Goal: Task Accomplishment & Management: Use online tool/utility

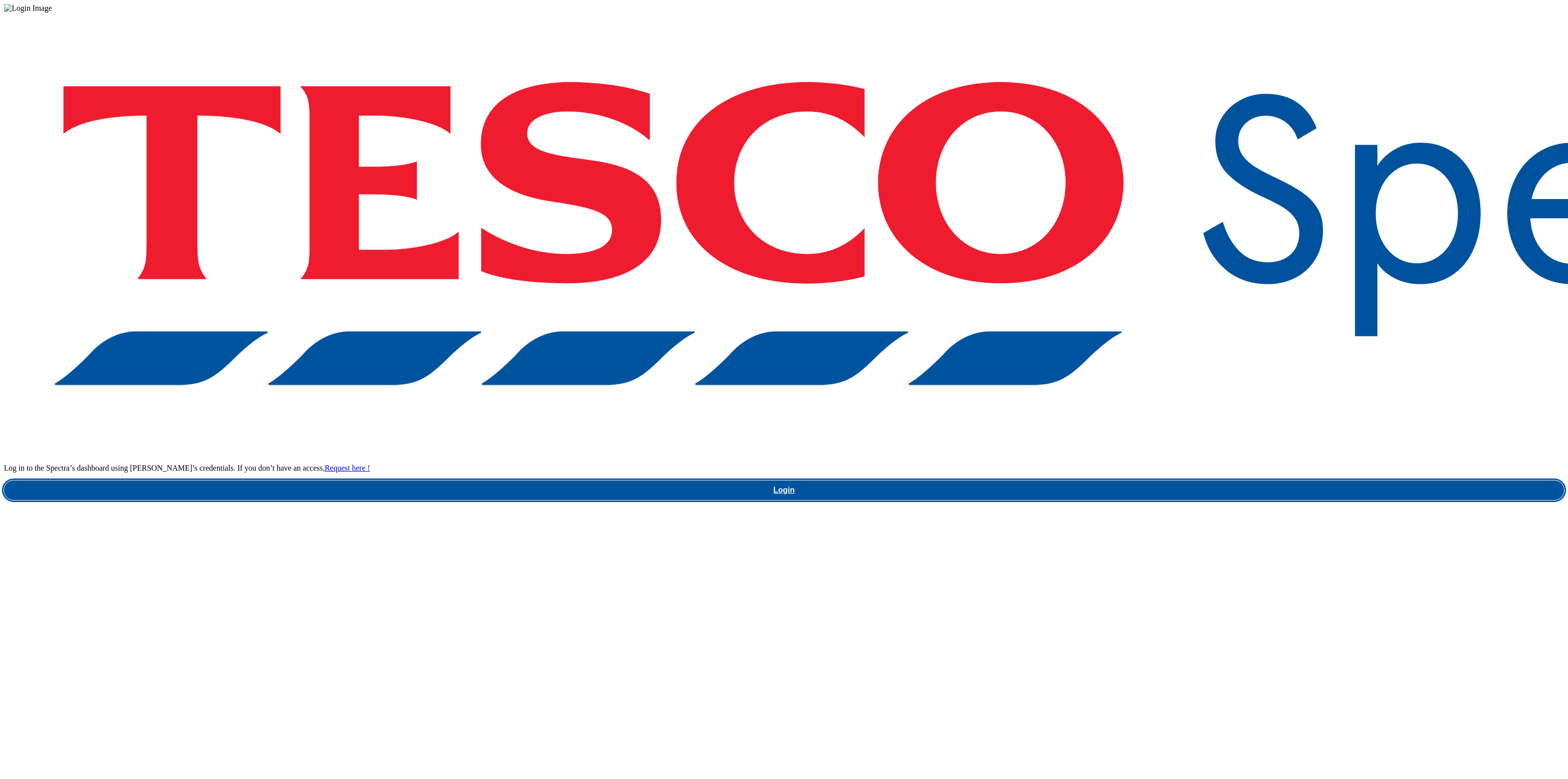
click at [1204, 480] on link "Login" at bounding box center [784, 490] width 1560 height 20
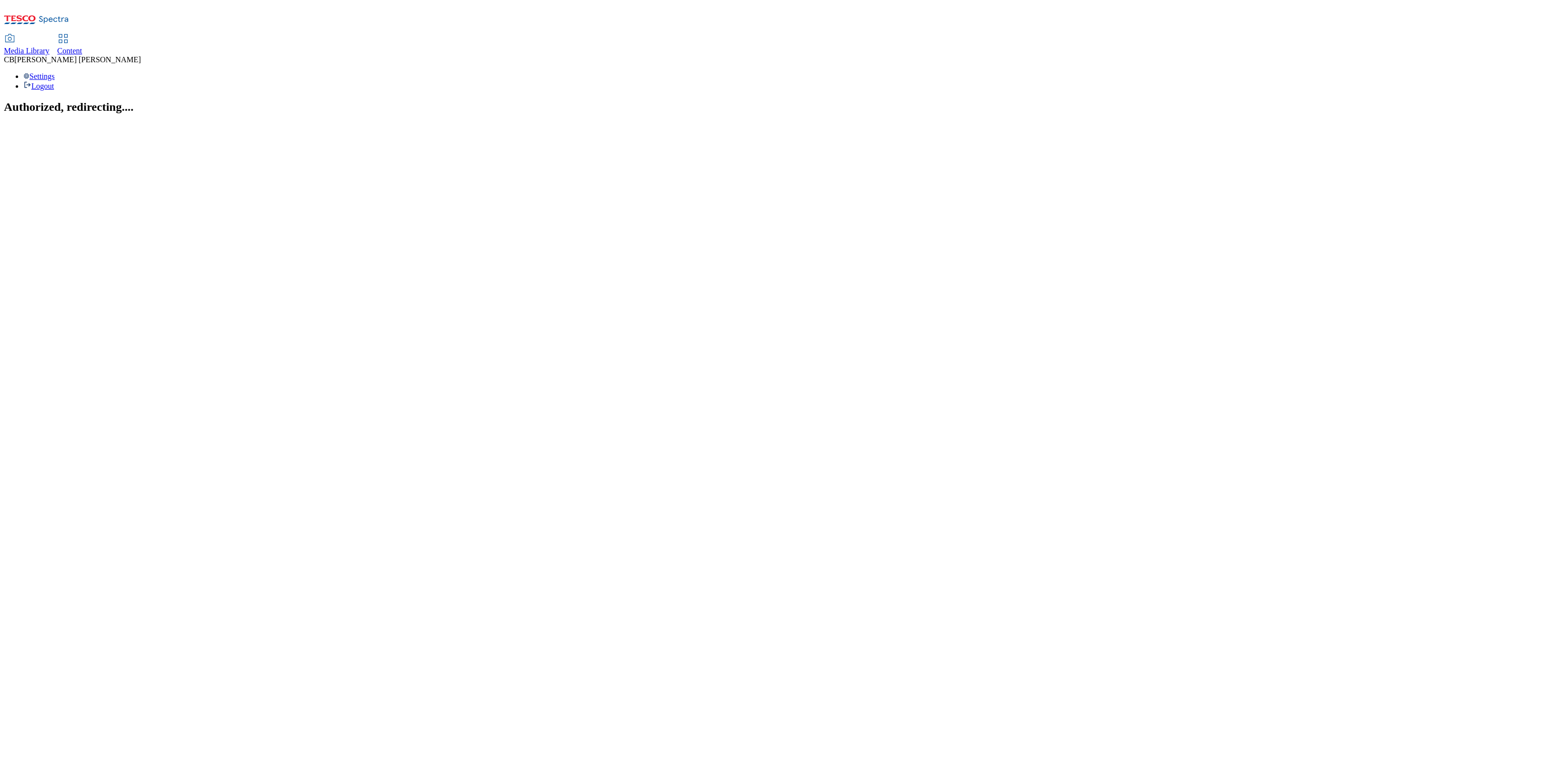
click at [50, 47] on span "Media Library" at bounding box center [26, 51] width 45 height 9
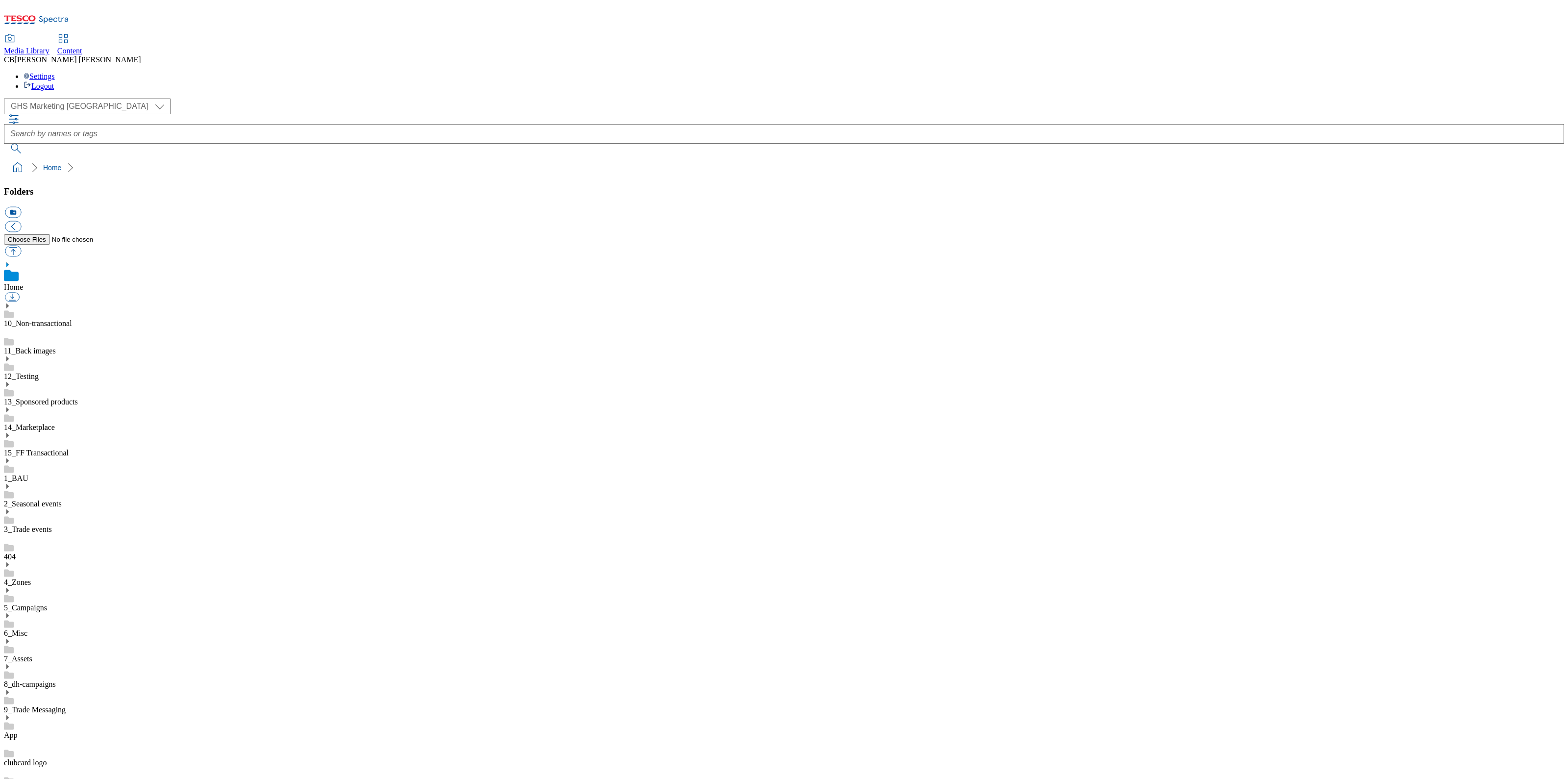
scroll to position [1, 0]
click at [11, 663] on icon at bounding box center [7, 666] width 7 height 7
click at [21, 245] on button "button" at bounding box center [13, 251] width 16 height 11
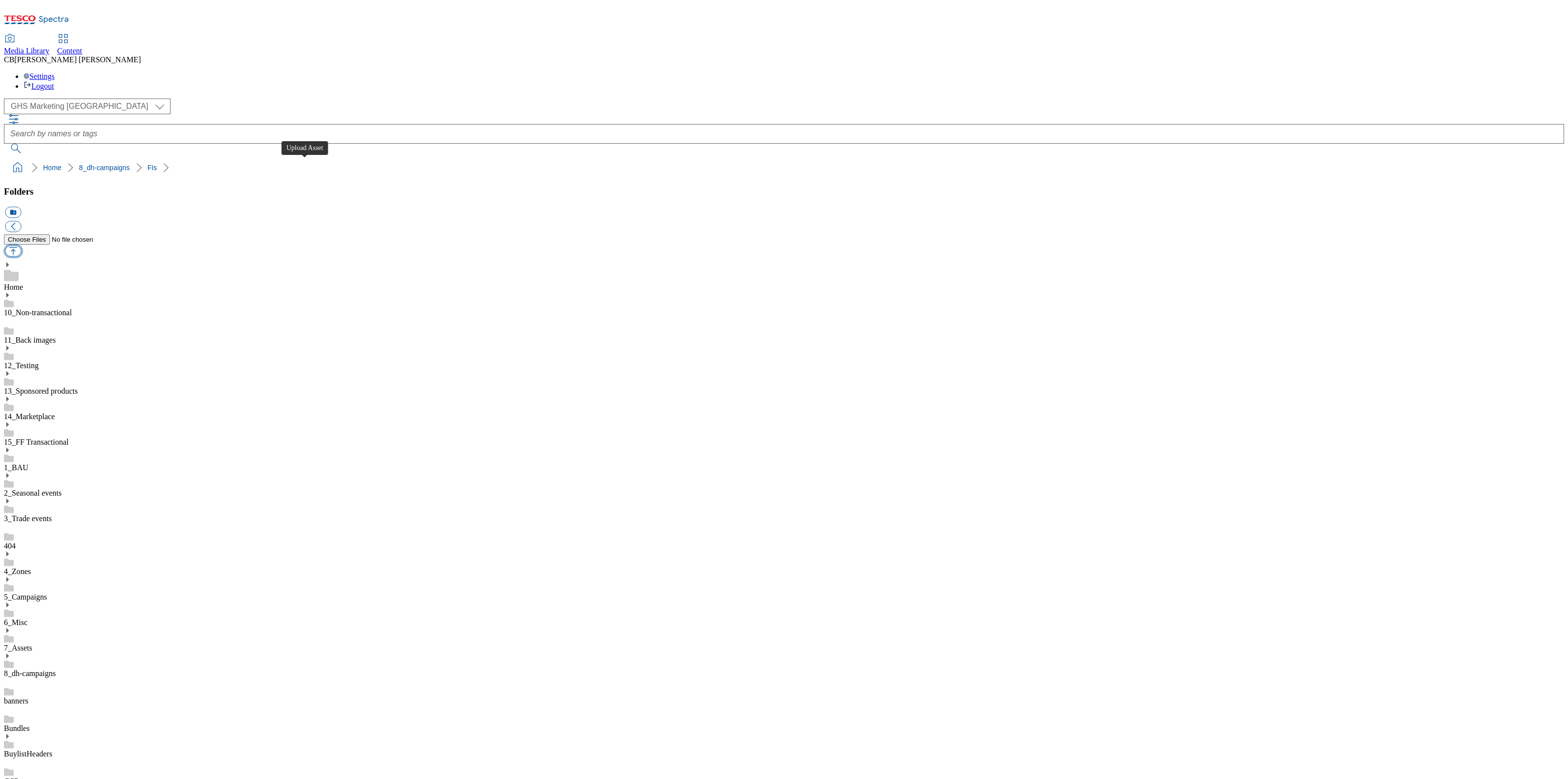
type input "C:\fakepath\1755776412238-ad541679_Coregeo_Kiwi_Gold_LegoBrand_918x138_V3.jpg"
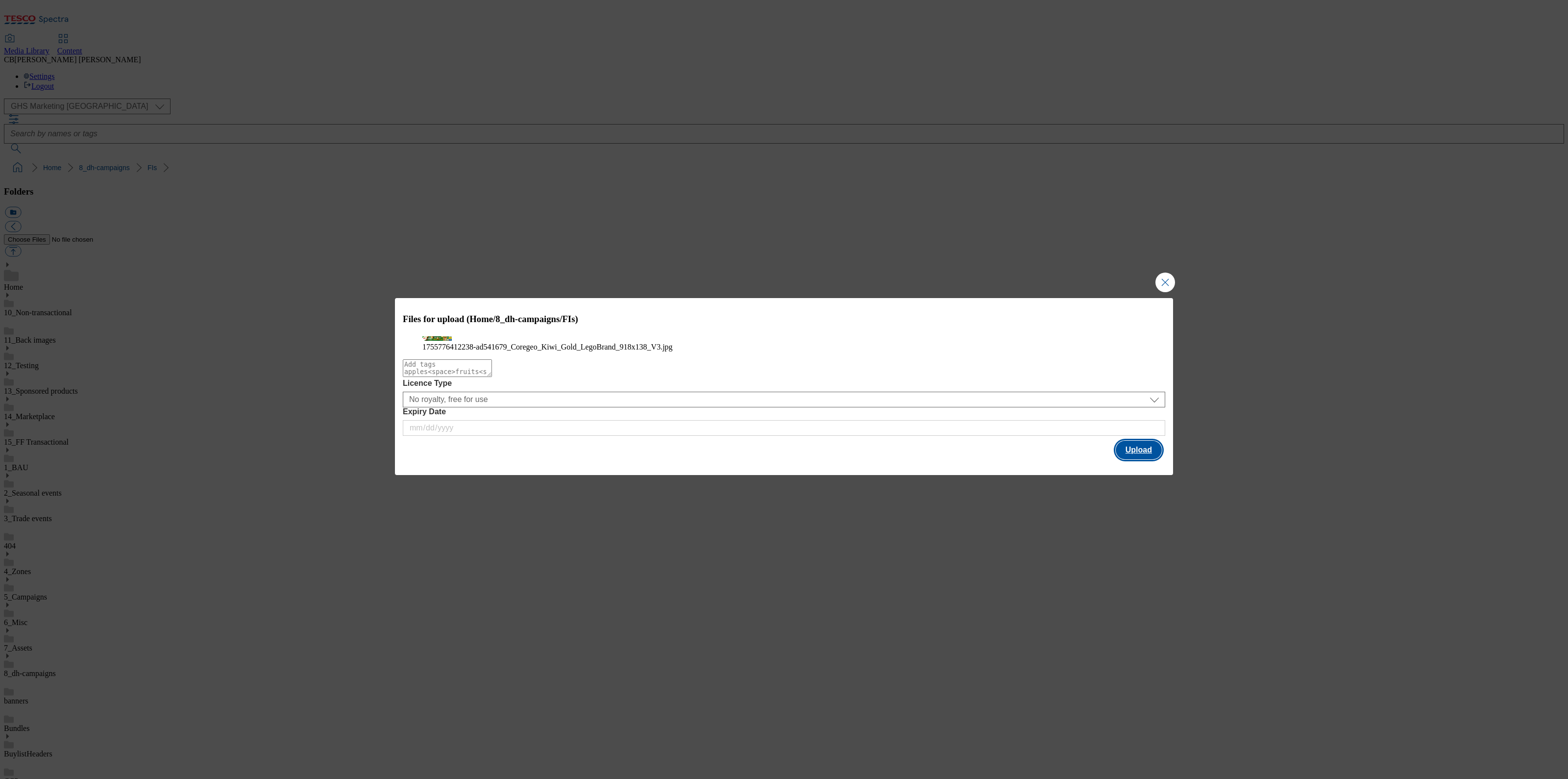
click at [1146, 459] on button "Upload" at bounding box center [1139, 450] width 46 height 18
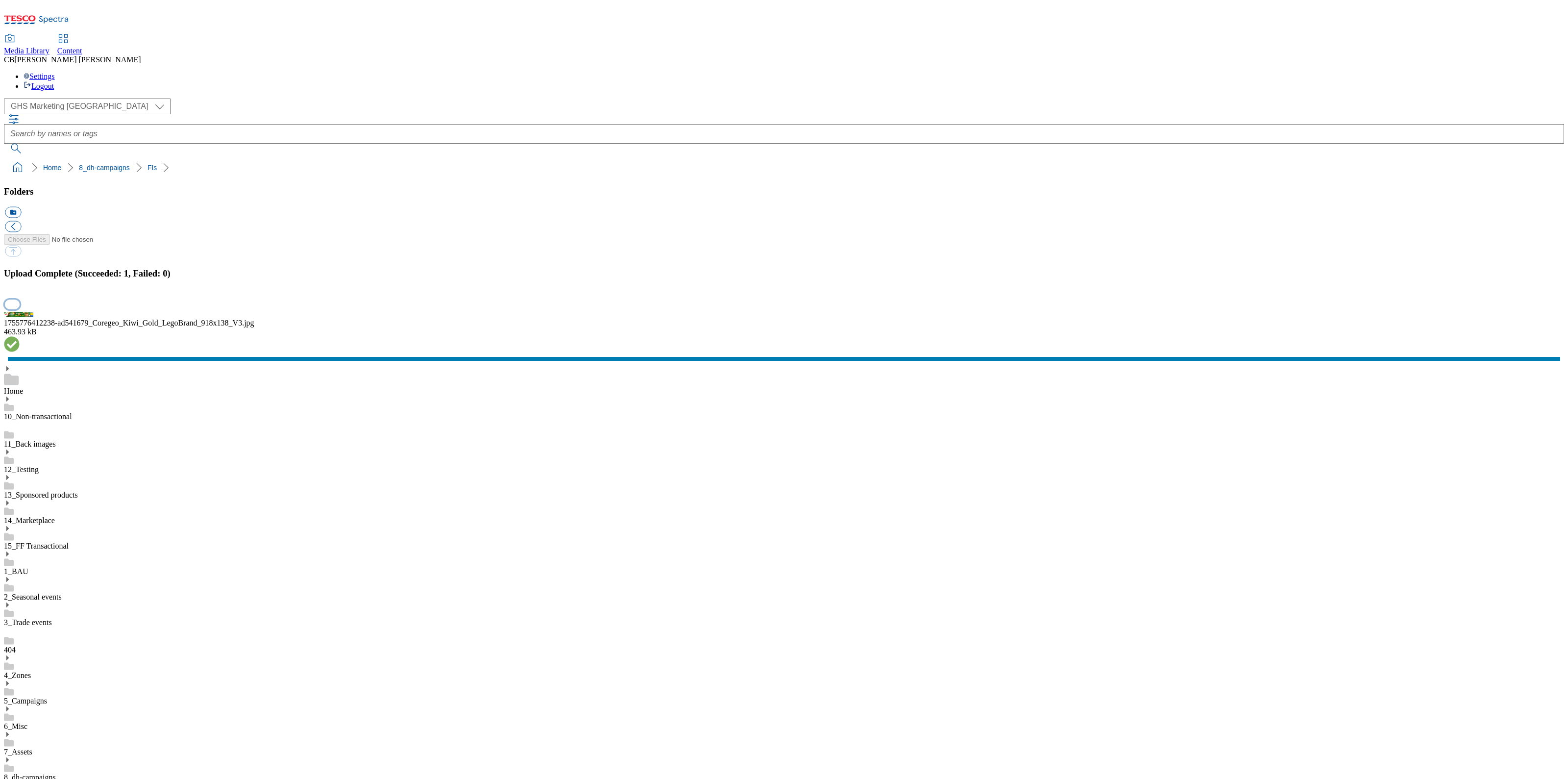
click at [20, 309] on button "button" at bounding box center [12, 304] width 15 height 9
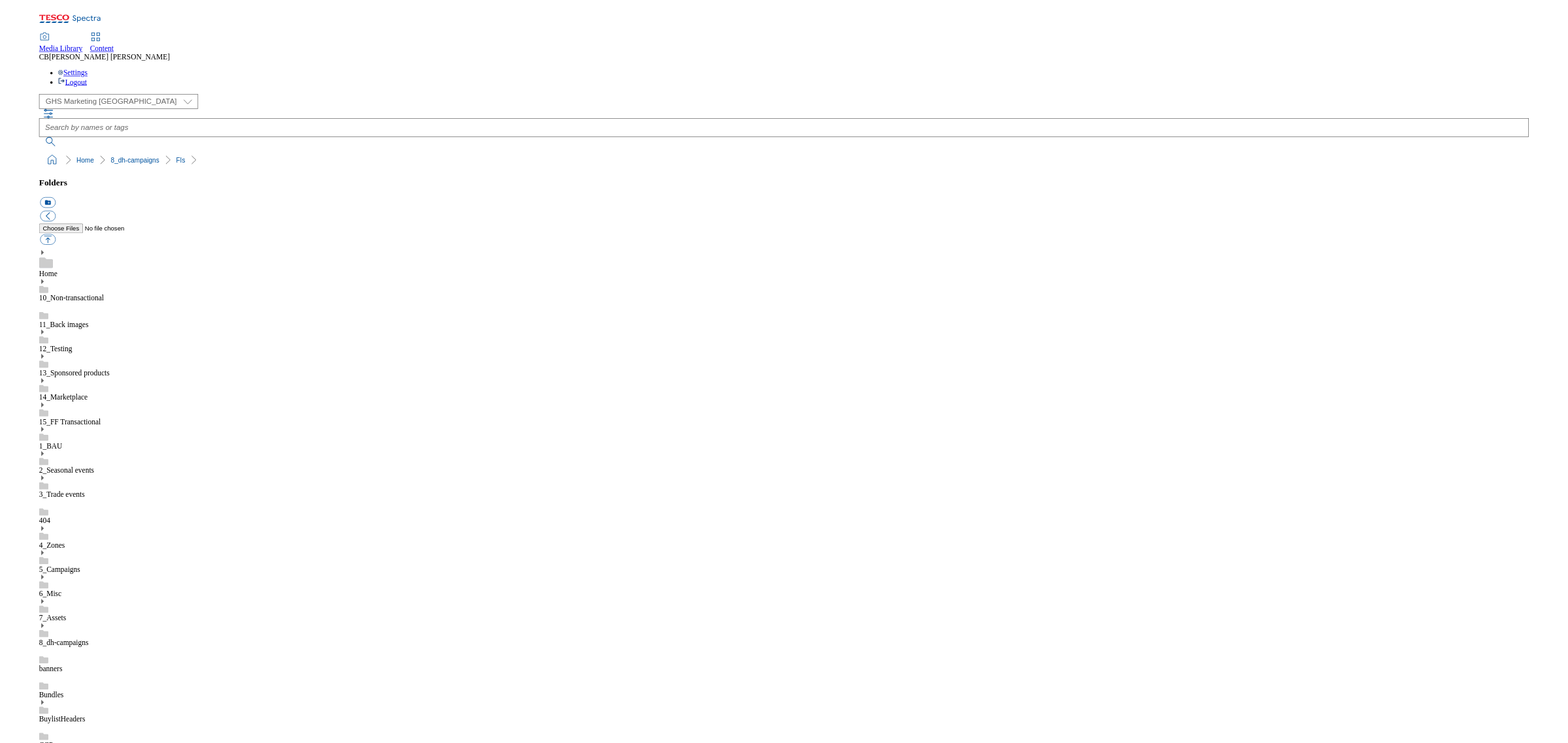
scroll to position [245, 0]
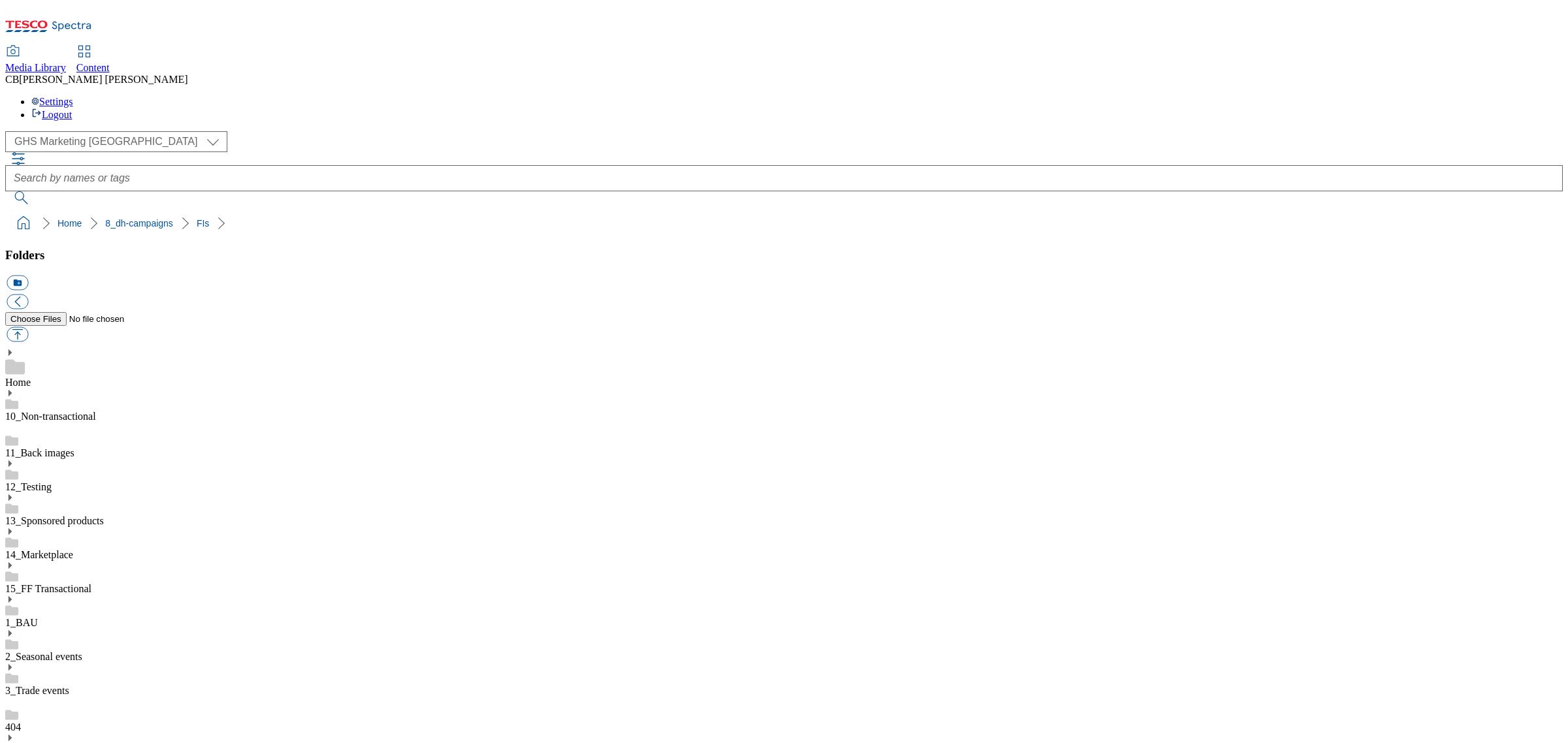
click at [28, 327] on button "button" at bounding box center [17, 334] width 21 height 15
type input "C:\fakepath\1754563730705-ad541514_Walkers_LegoBrand_H_1184x333_V1 (1).jpg"
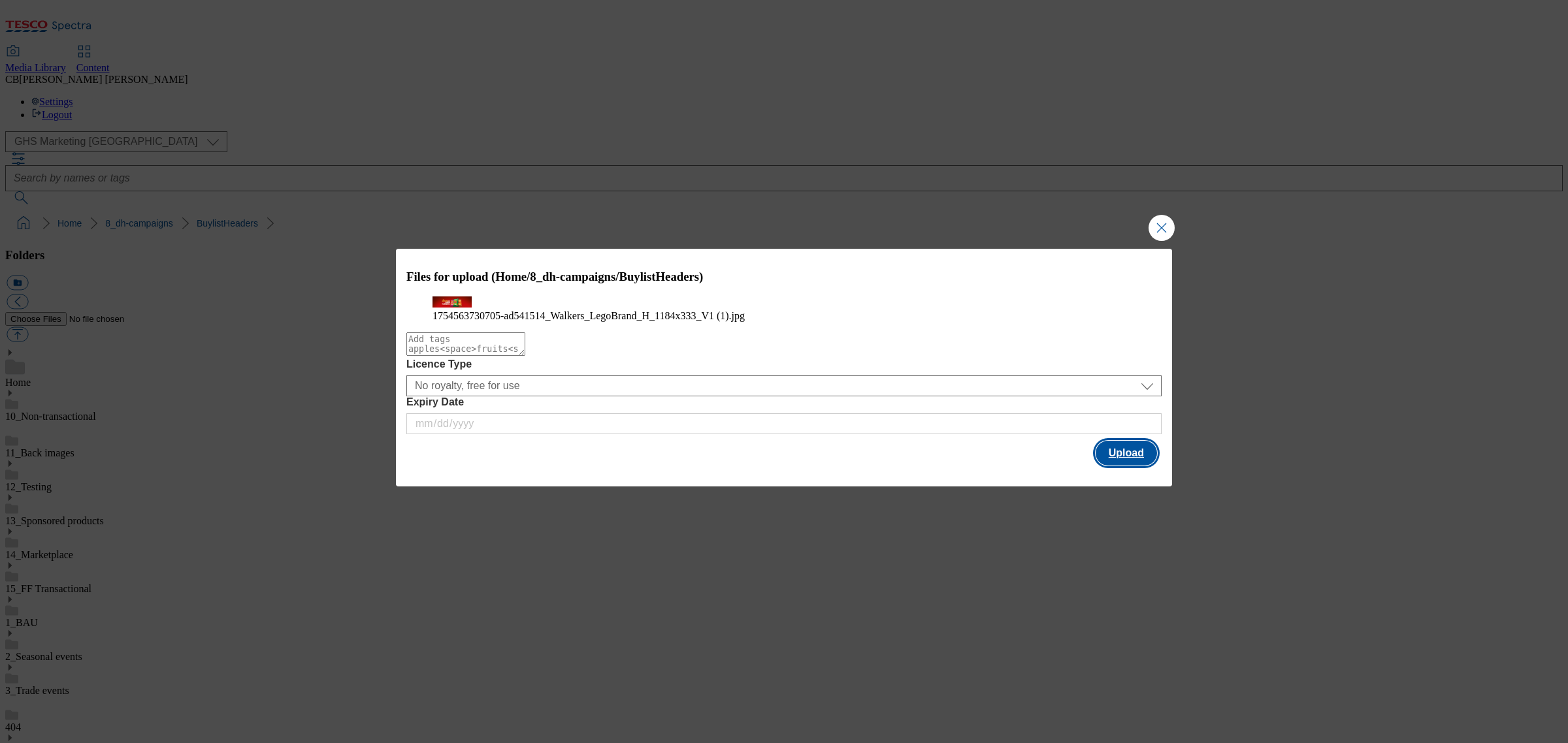
click at [1113, 466] on button "Upload" at bounding box center [1126, 453] width 61 height 24
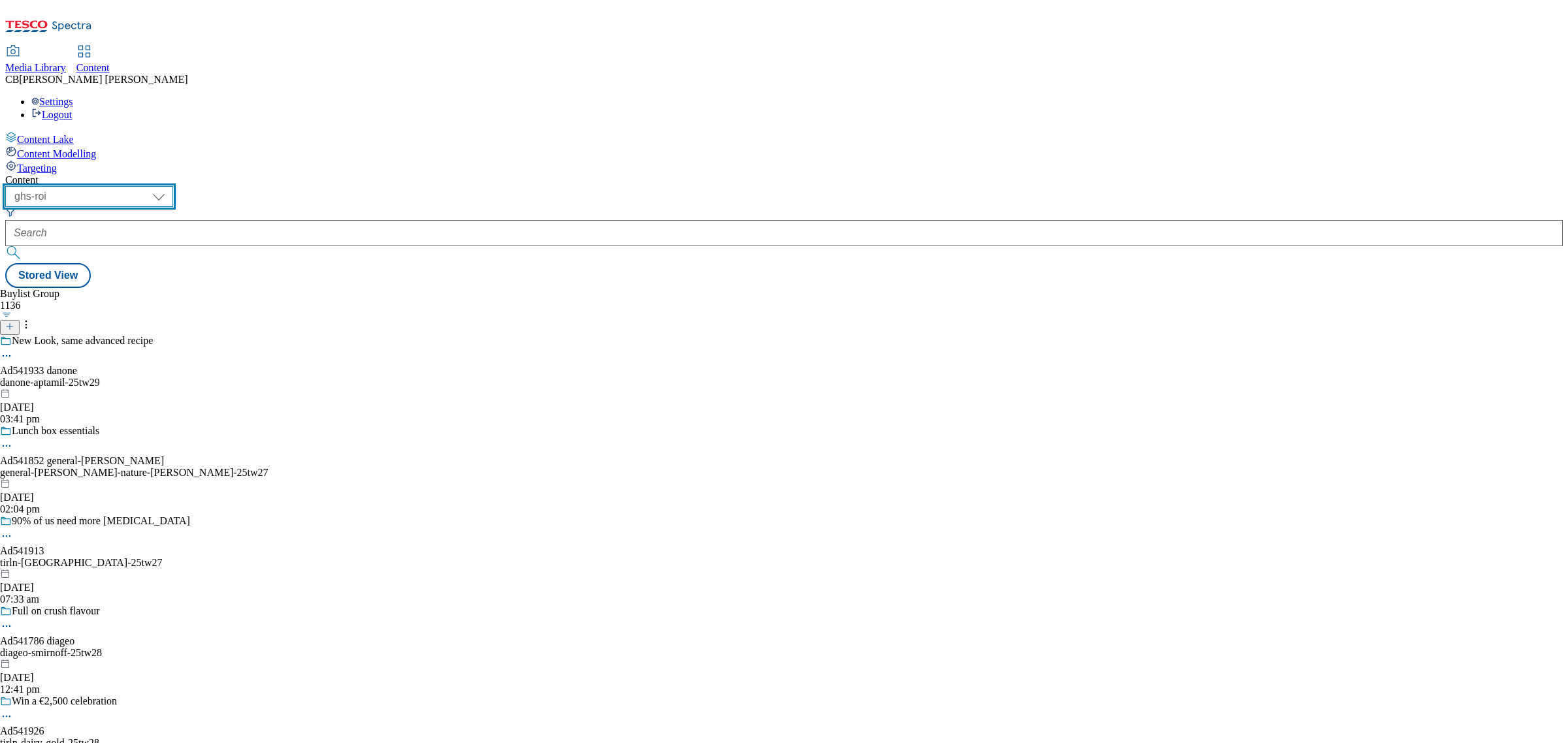
click at [173, 186] on select "ghs-roi ghs-uk" at bounding box center [89, 197] width 168 height 21
select select "ghs-uk"
click at [170, 186] on select "ghs-roi ghs-uk" at bounding box center [89, 197] width 168 height 21
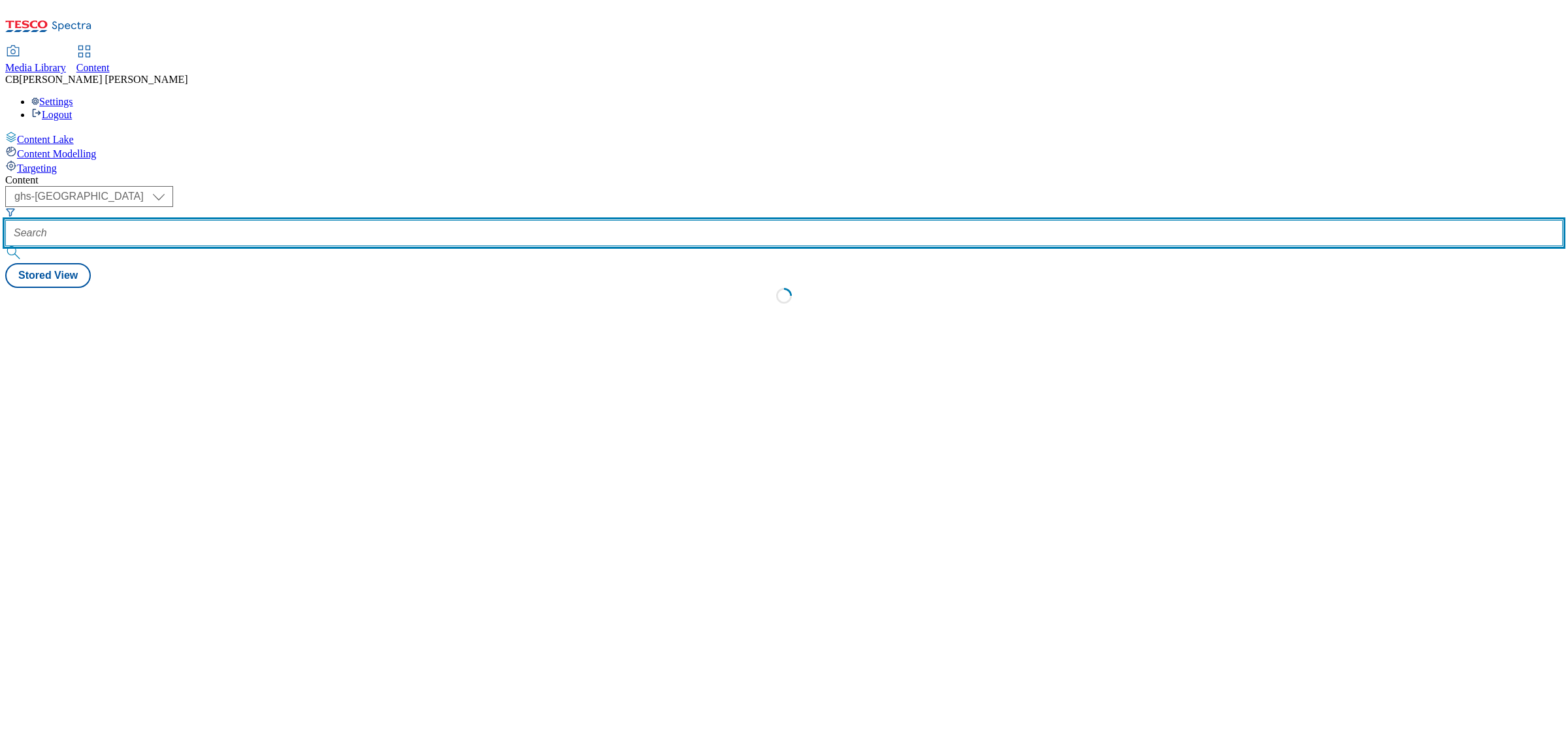
click at [315, 220] on input "text" at bounding box center [783, 233] width 1557 height 26
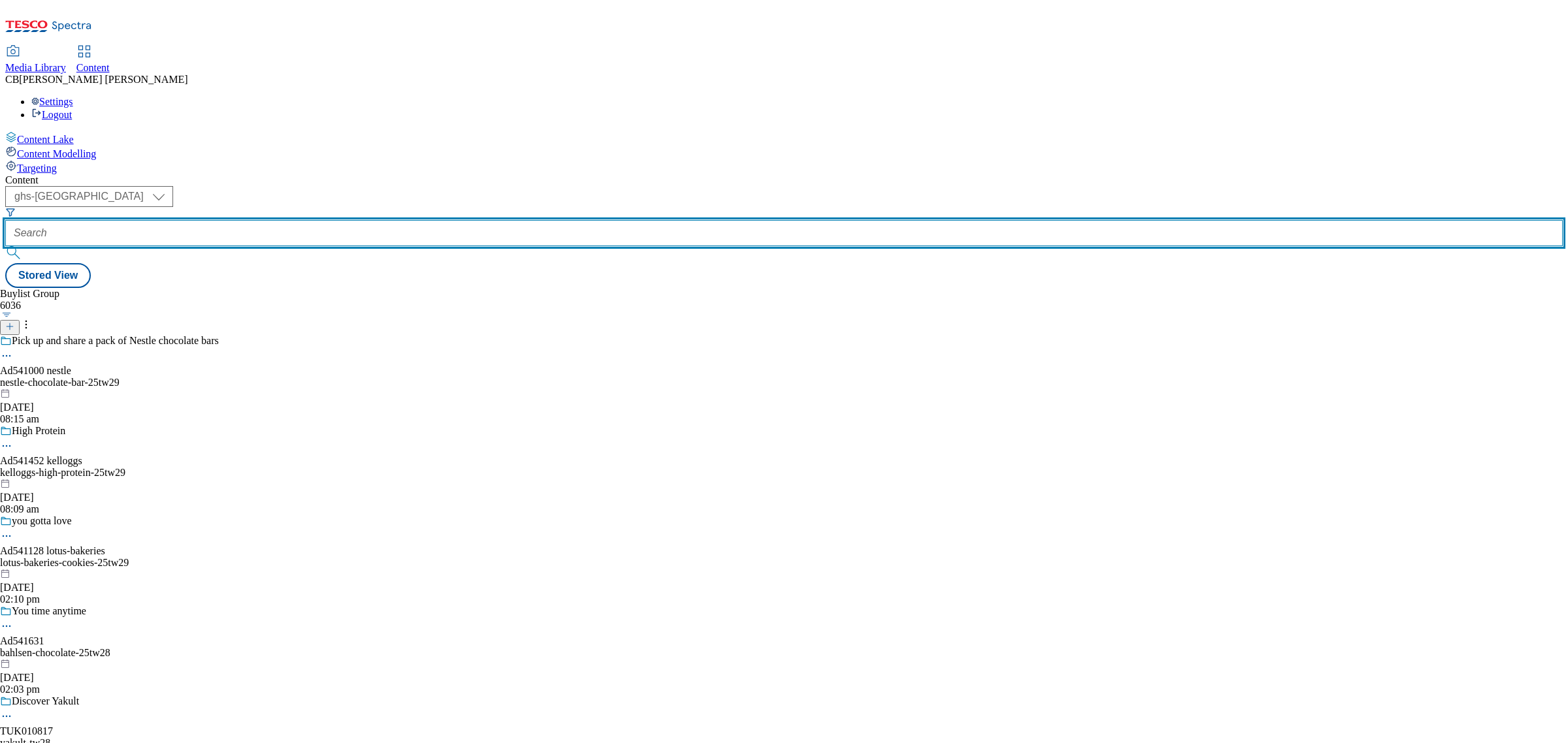
paste input "whoosh-summer"
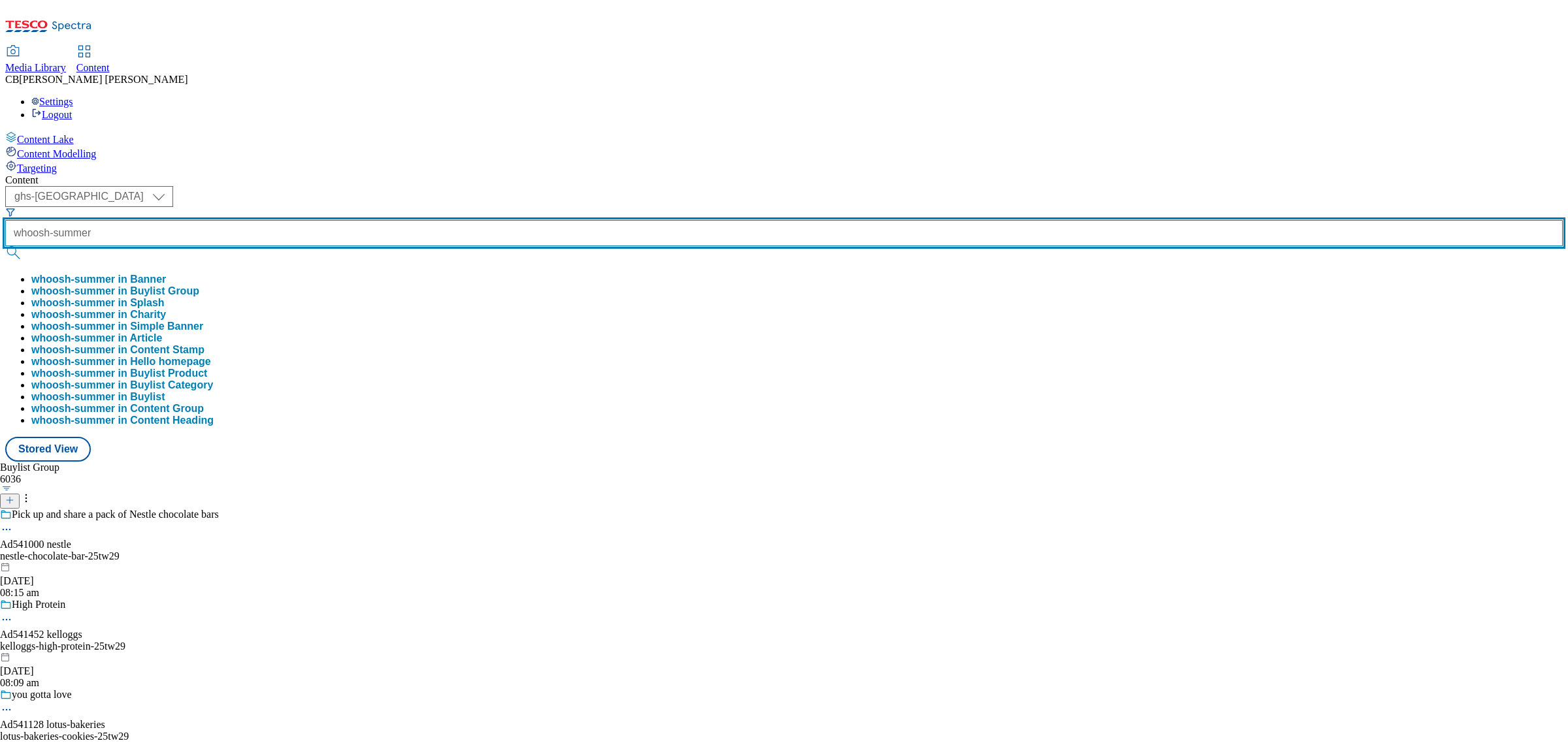
type input "whoosh-summer"
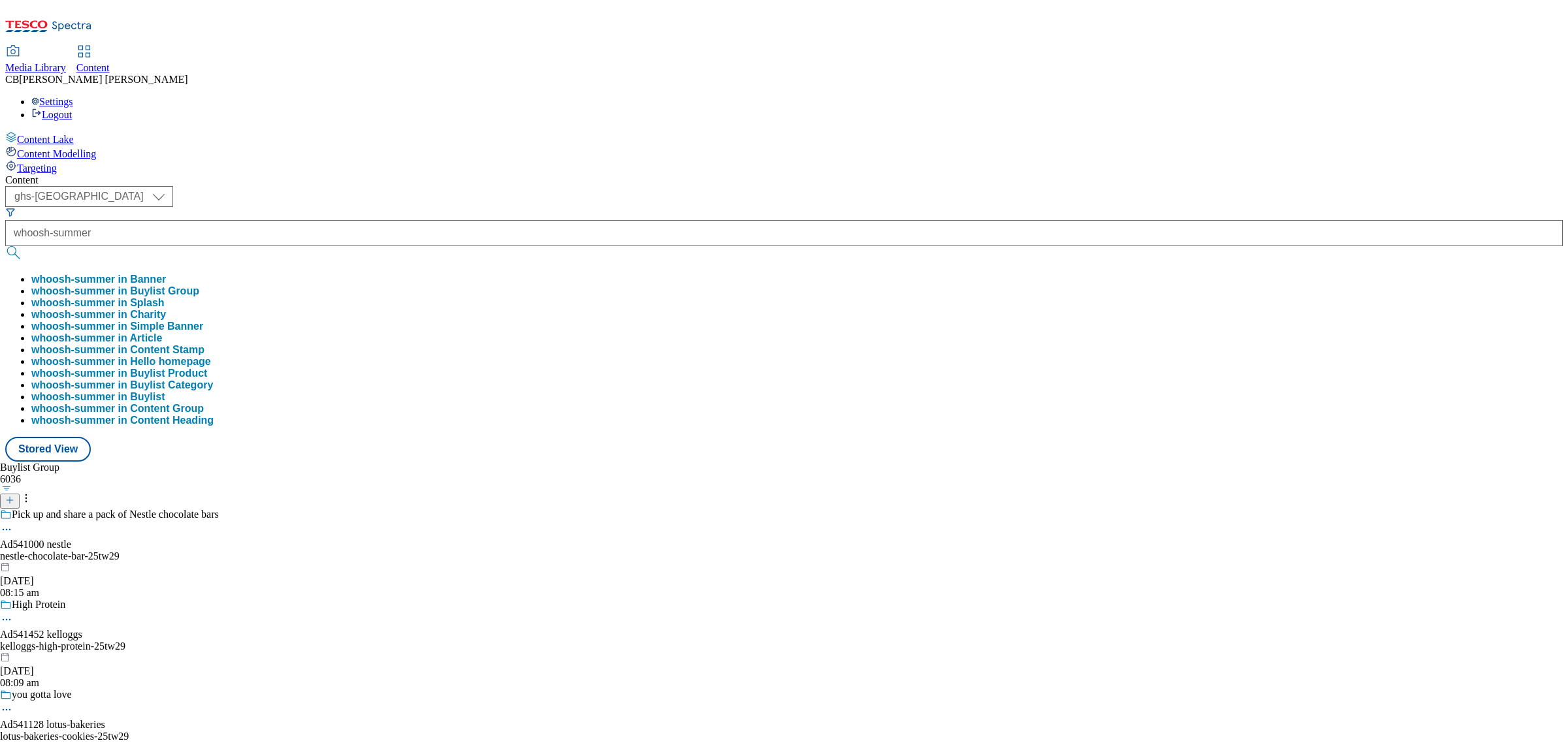
click at [199, 285] on button "whoosh-summer in Buylist Group" at bounding box center [115, 291] width 168 height 11
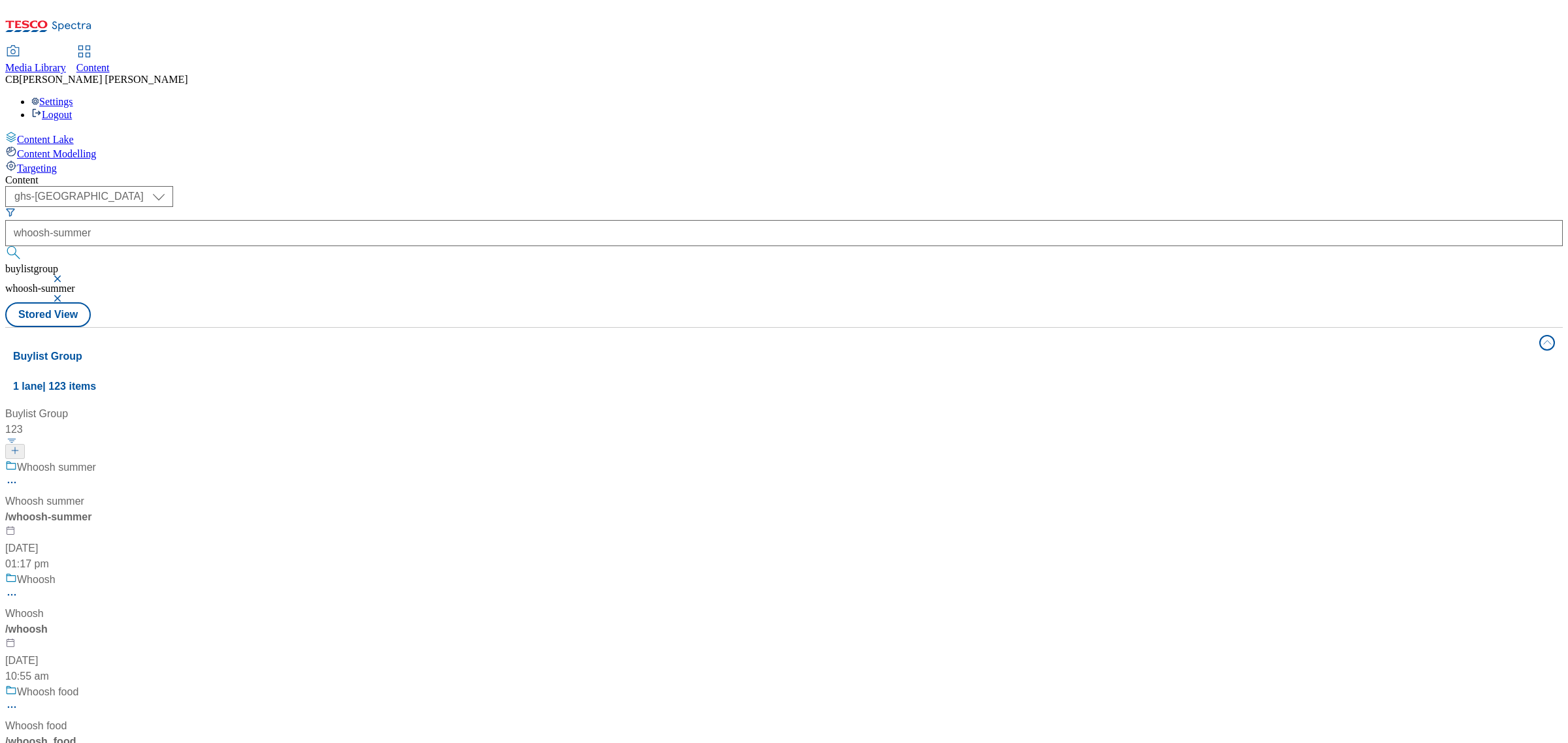
click at [172, 460] on div "Whoosh summer Whoosh summer / whoosh-summer 29 May 2024 01:17 pm" at bounding box center [88, 516] width 167 height 113
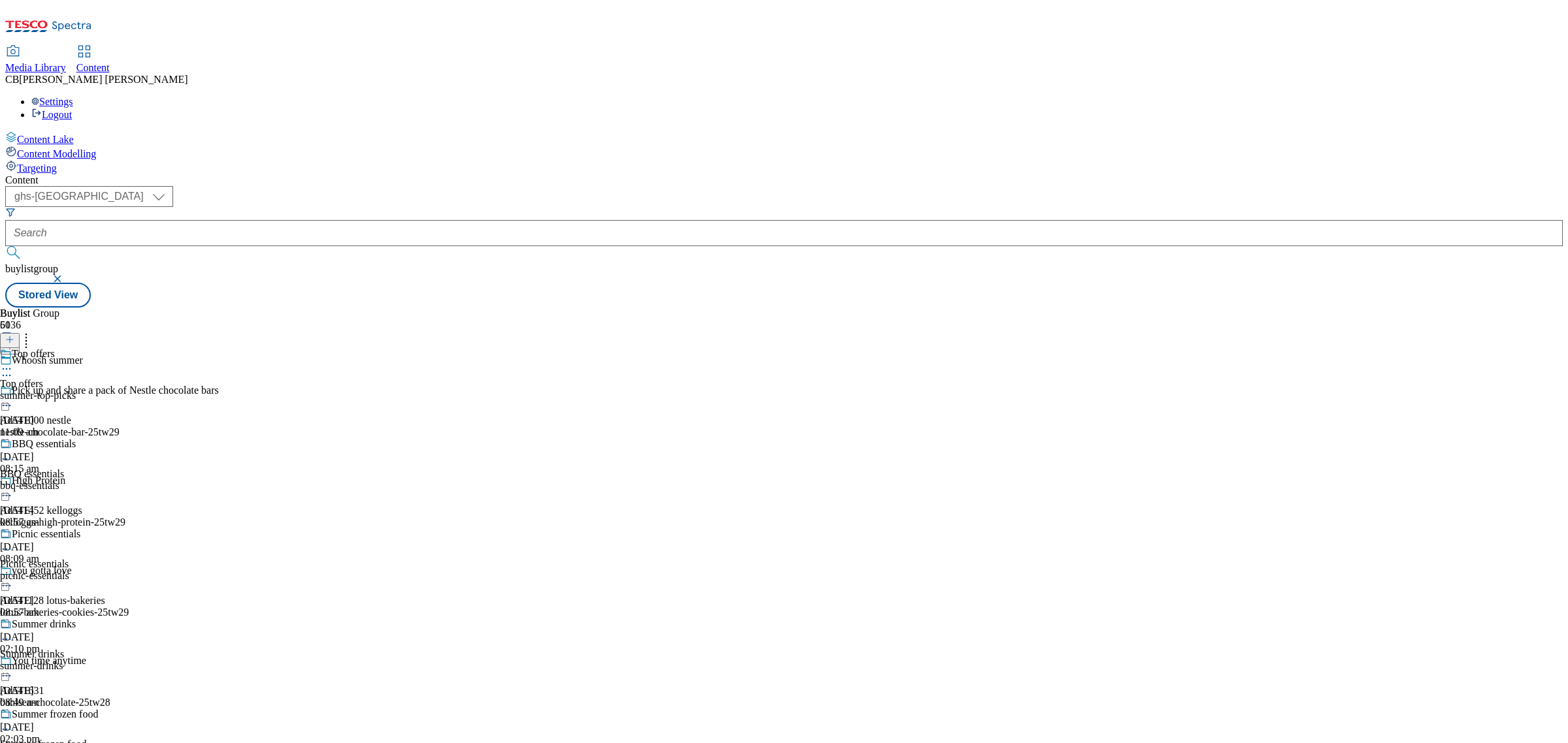
click at [13, 363] on icon at bounding box center [7, 369] width 13 height 13
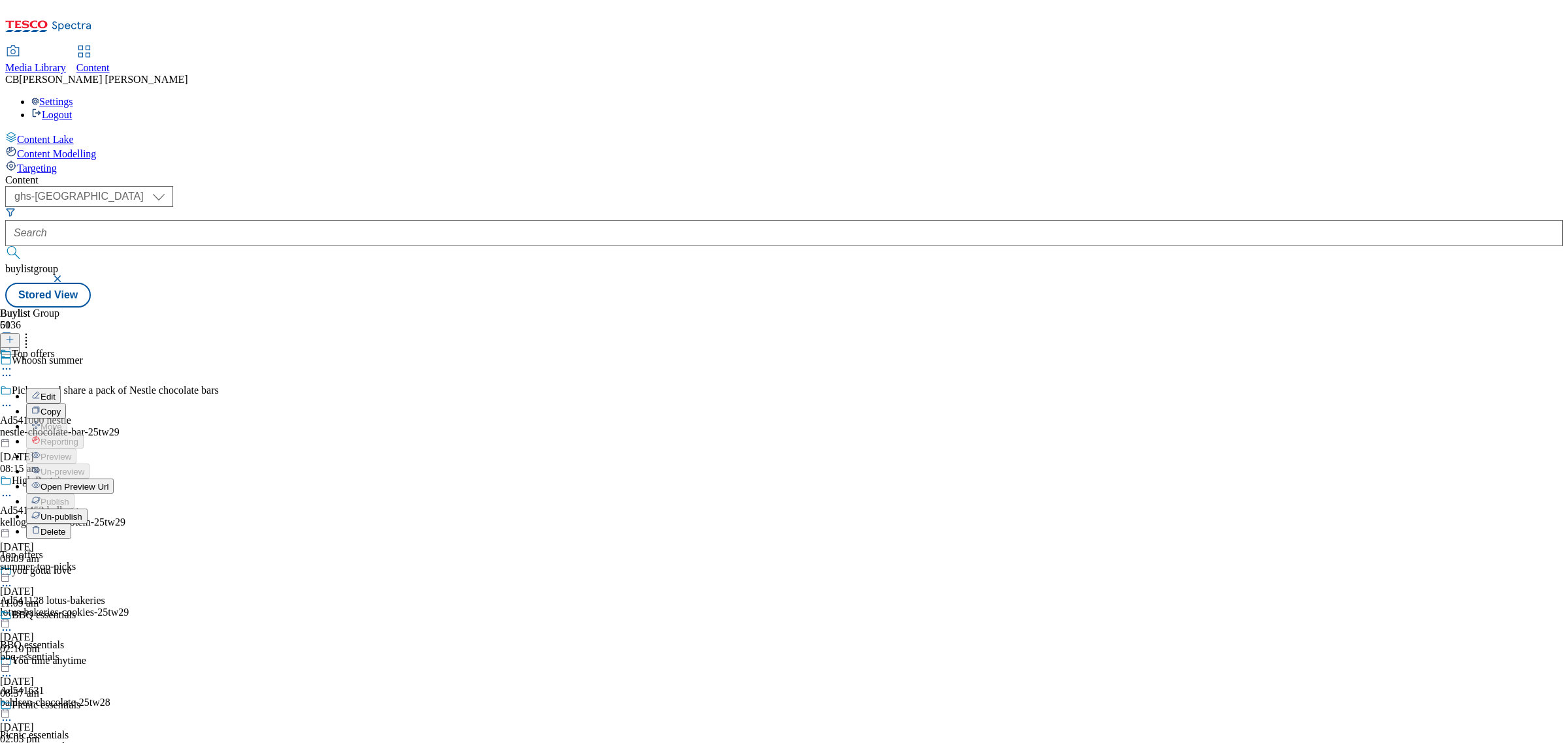
click at [60, 389] on button "Edit" at bounding box center [43, 396] width 34 height 15
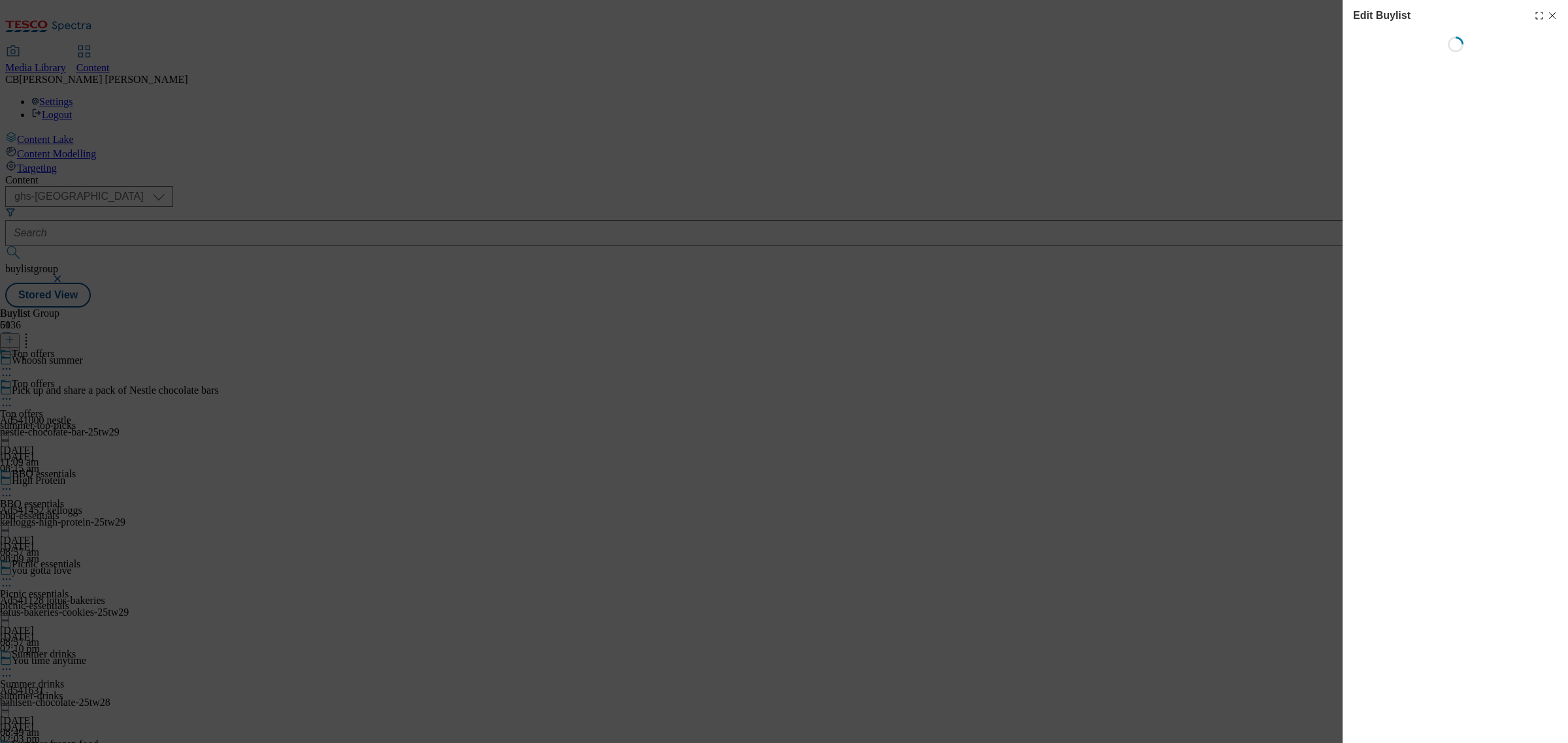
select select "evergreen"
select select "Banner"
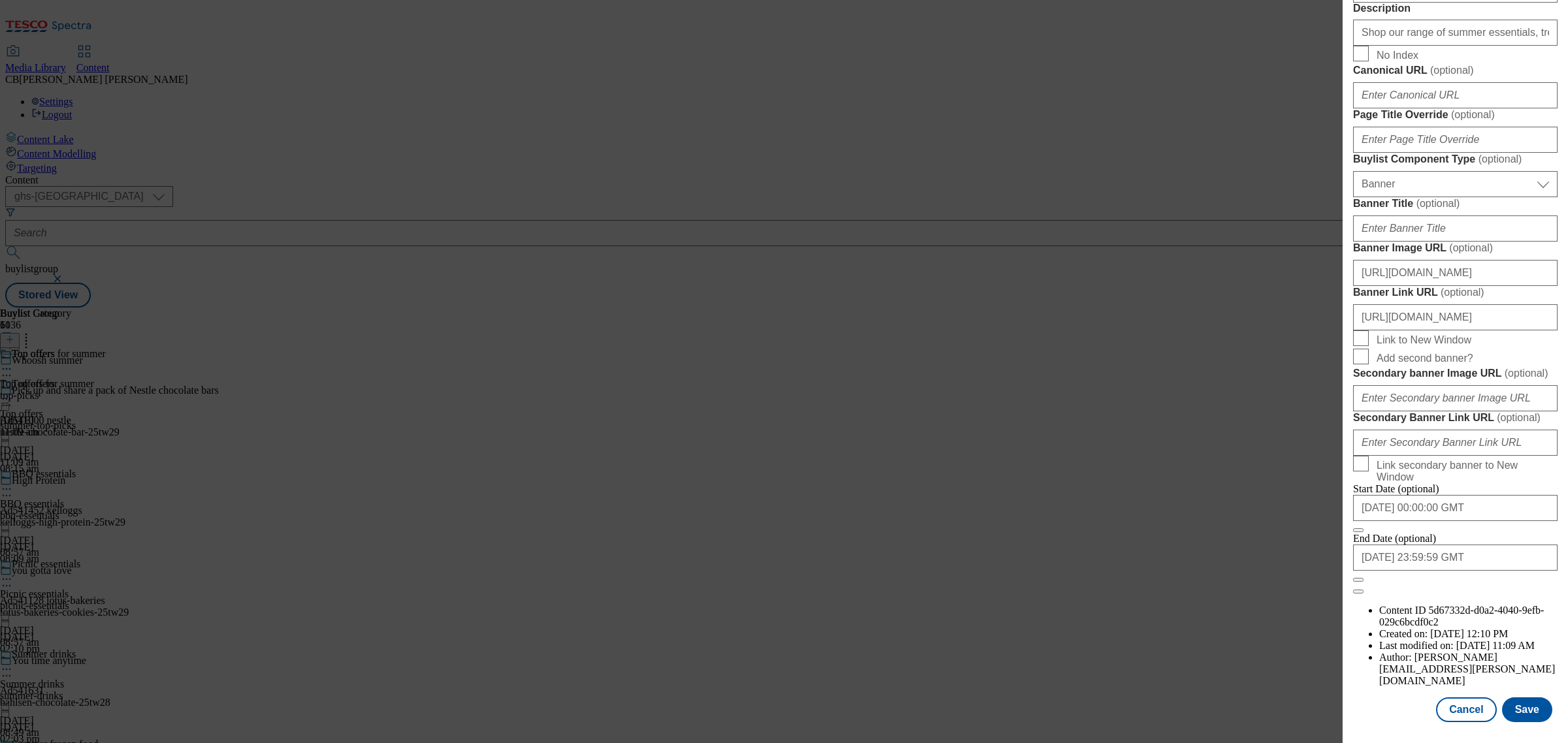
scroll to position [1236, 0]
click at [1508, 260] on input "https://digitalcontent.api.tesco.com/v2/media/ghs-mktg/2ae05ac1-8836-4e6e-9963-…" at bounding box center [1455, 273] width 205 height 26
click at [1468, 697] on button "Cancel" at bounding box center [1466, 710] width 60 height 24
select select "evergreen"
select select "Banner"
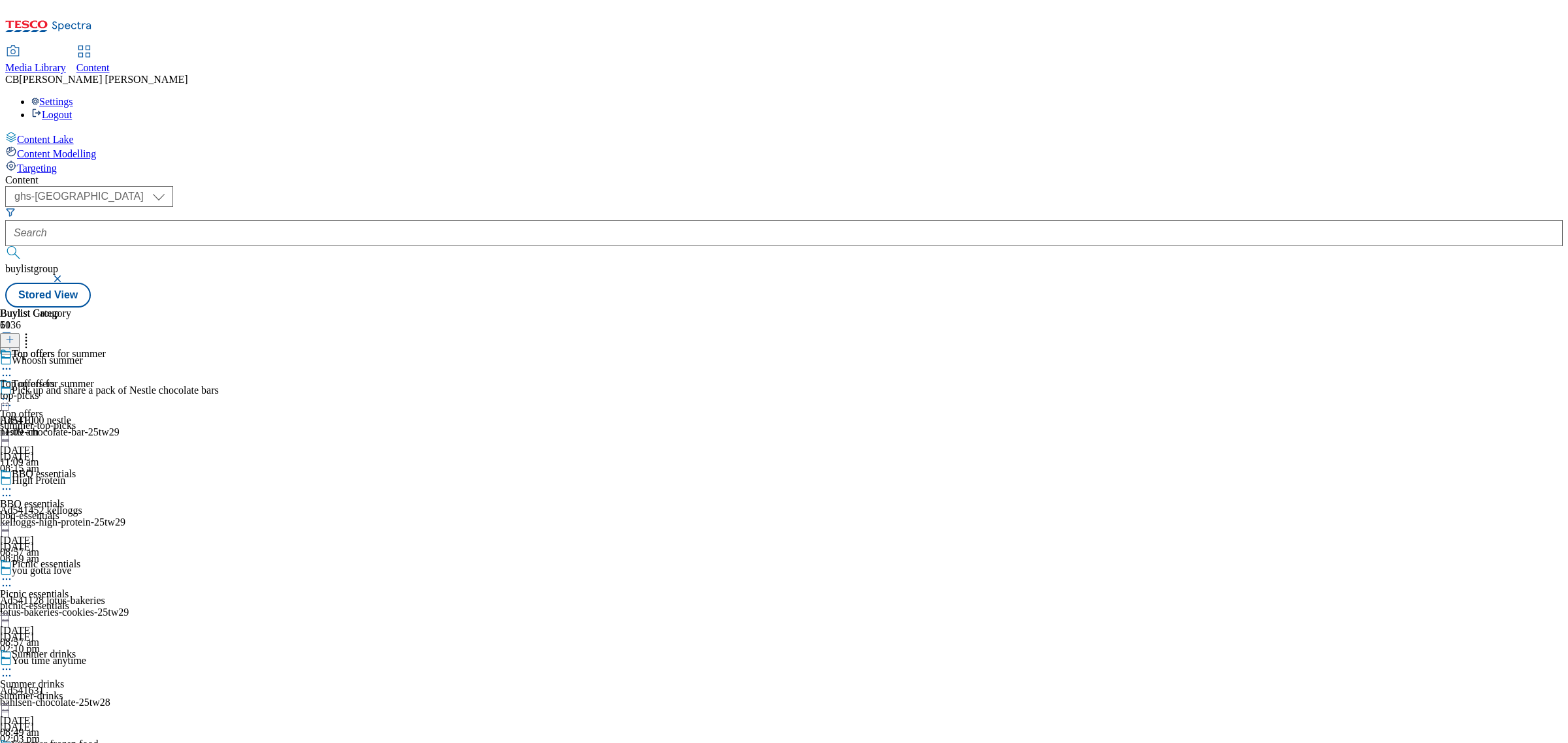
scroll to position [944, 0]
click at [65, 275] on button "button" at bounding box center [59, 279] width 13 height 8
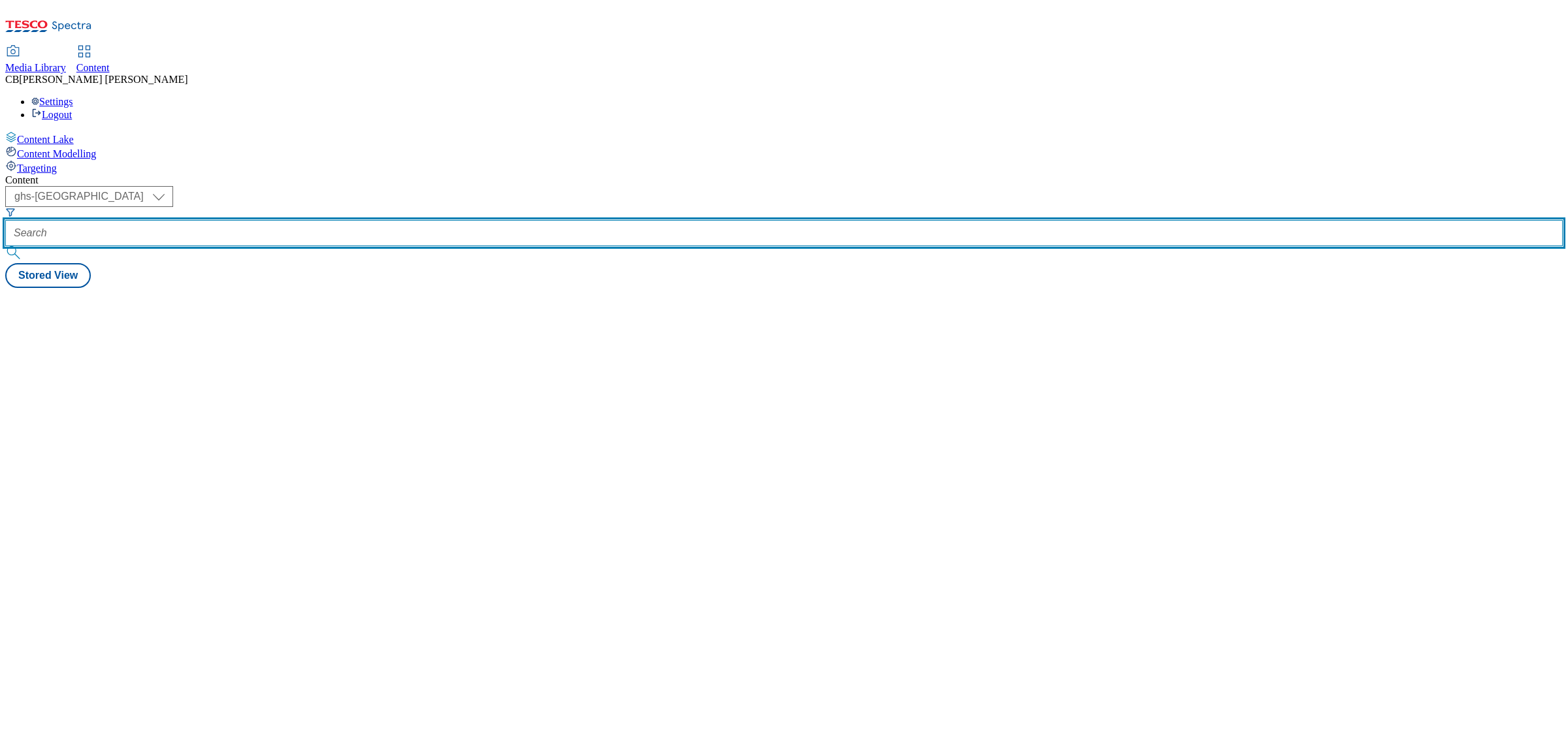
click at [293, 220] on input "text" at bounding box center [783, 233] width 1557 height 26
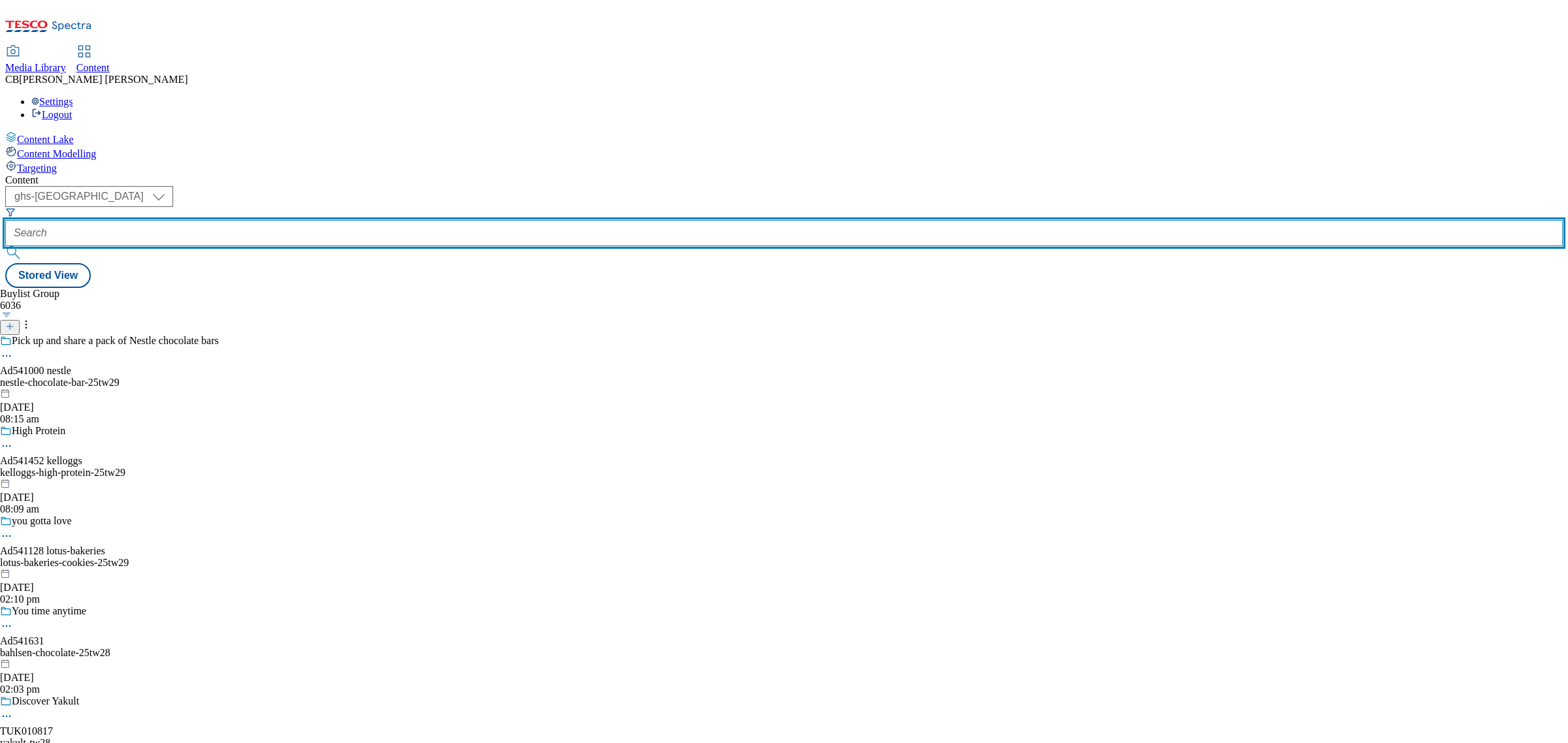
paste input "danone-actimel-kids-25tw27"
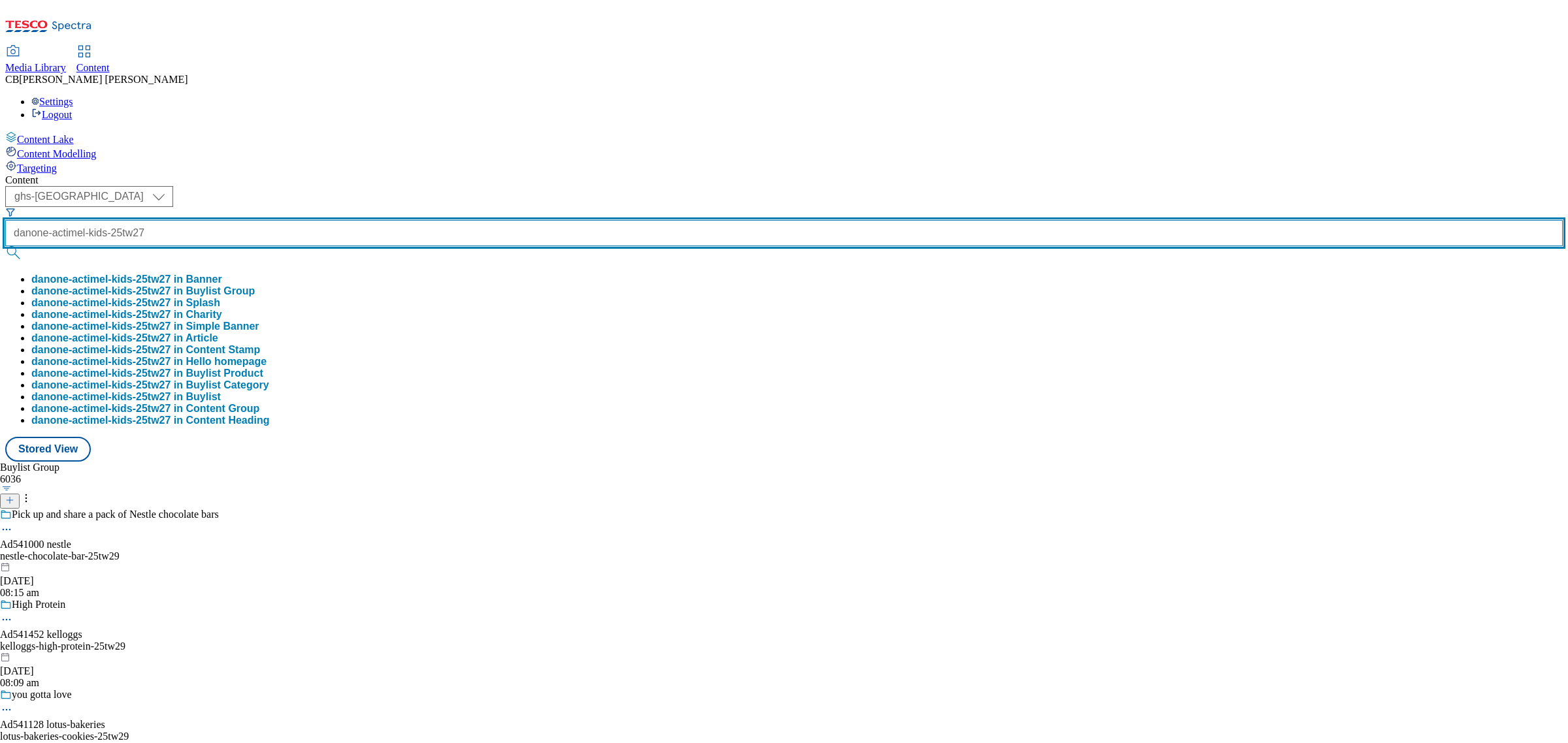
type input "danone-actimel-kids-25tw27"
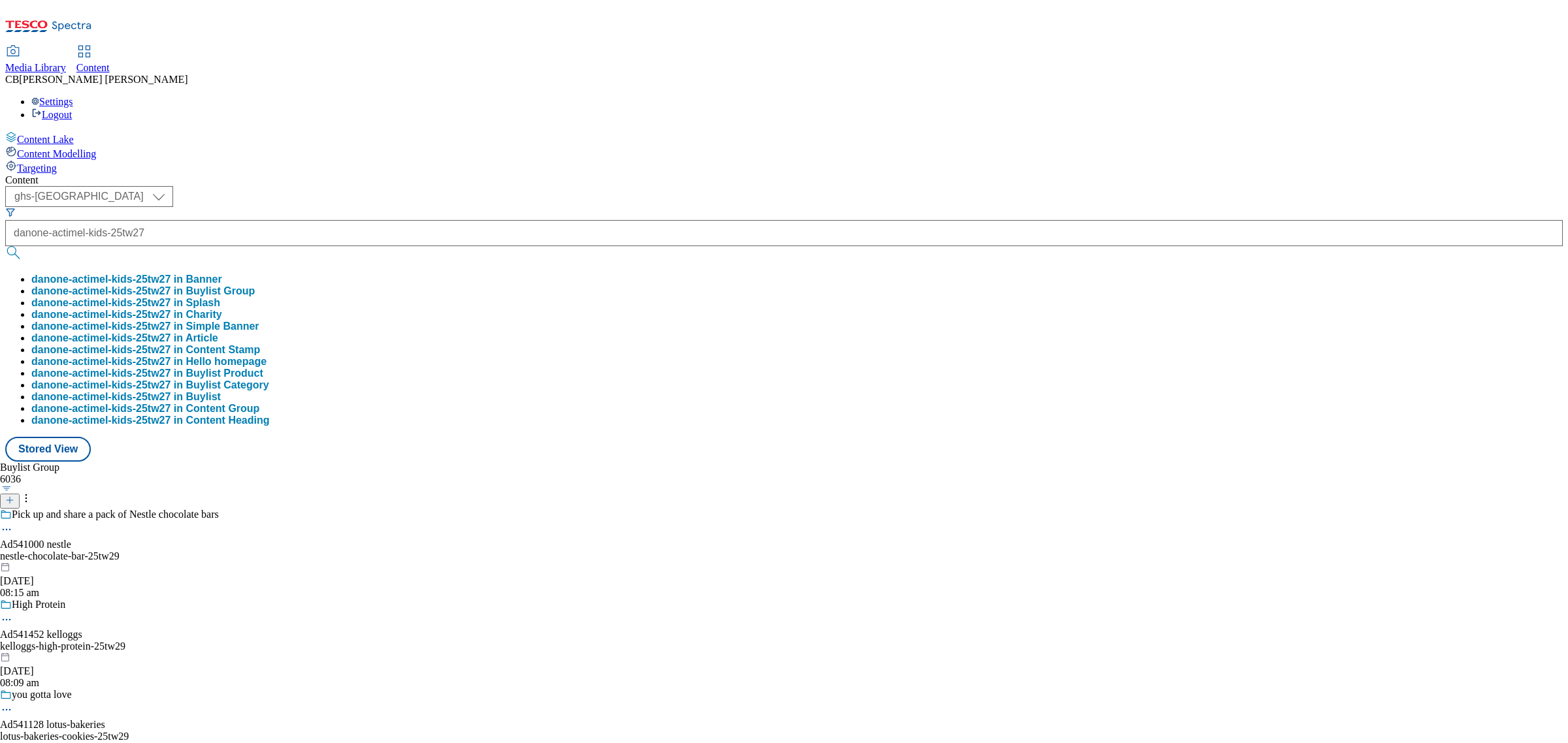
click at [255, 285] on button "danone-actimel-kids-25tw27 in Buylist Group" at bounding box center [143, 291] width 224 height 11
